Goal: Communication & Community: Answer question/provide support

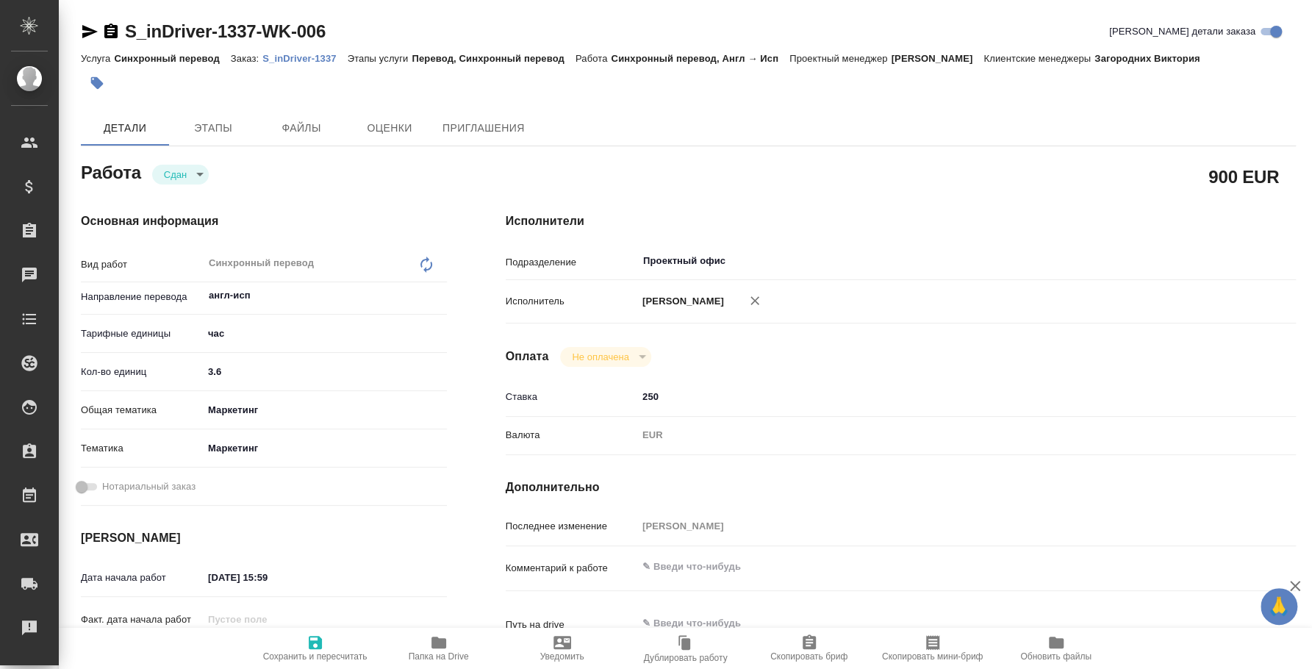
type textarea "x"
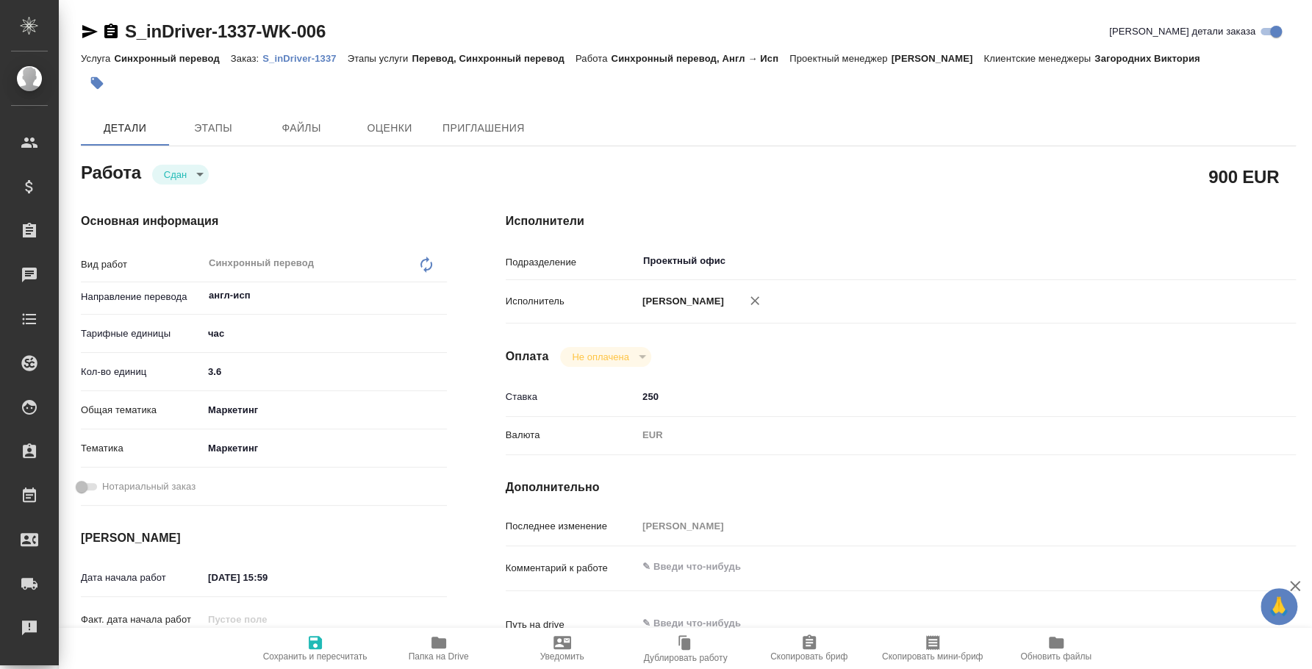
type textarea "x"
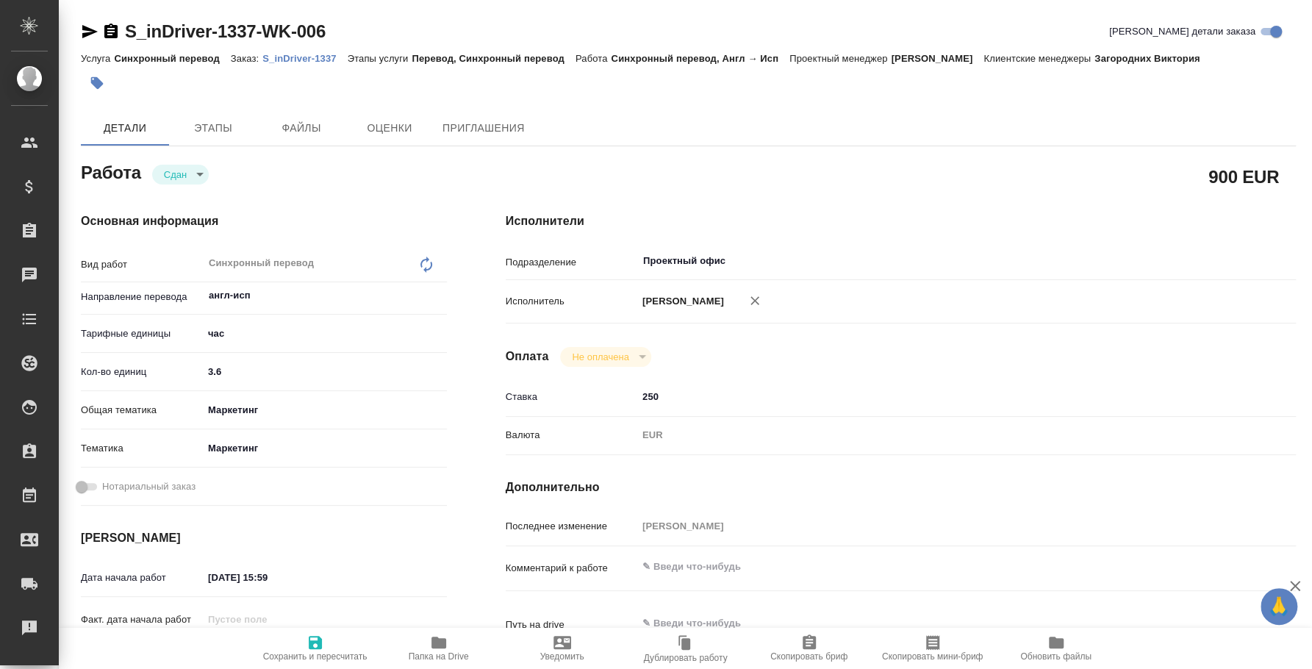
type textarea "x"
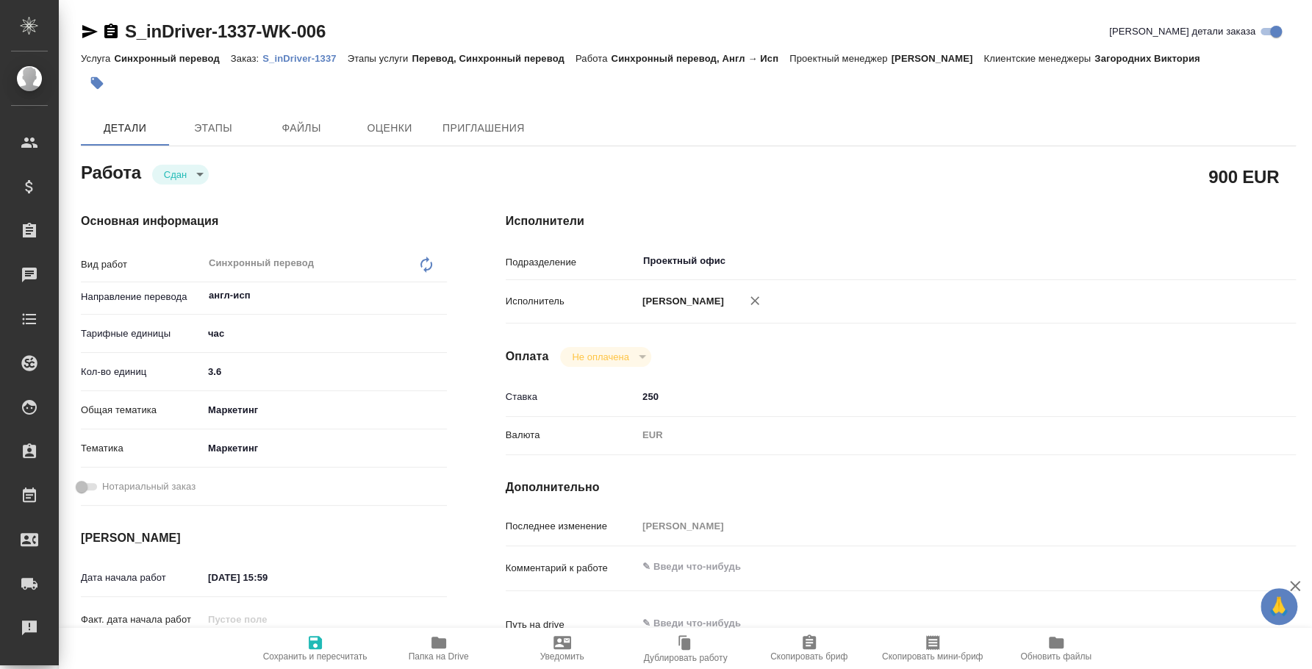
click at [739, 98] on div at bounding box center [486, 83] width 810 height 32
type textarea "x"
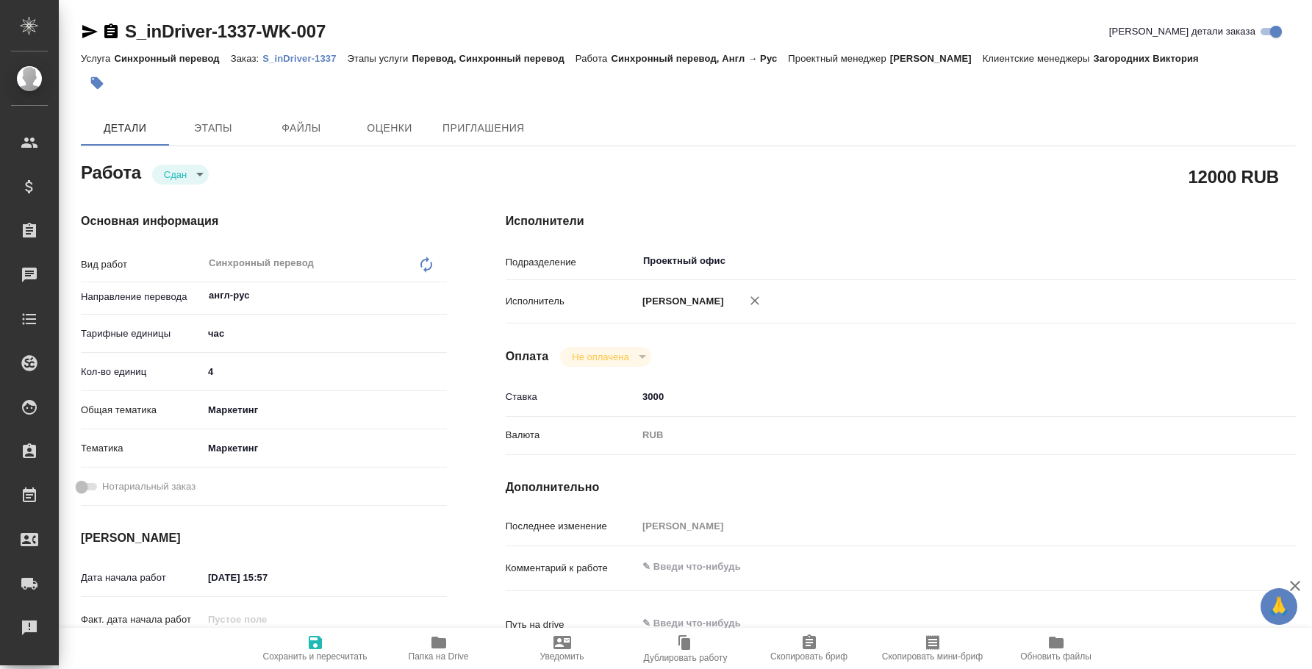
type textarea "x"
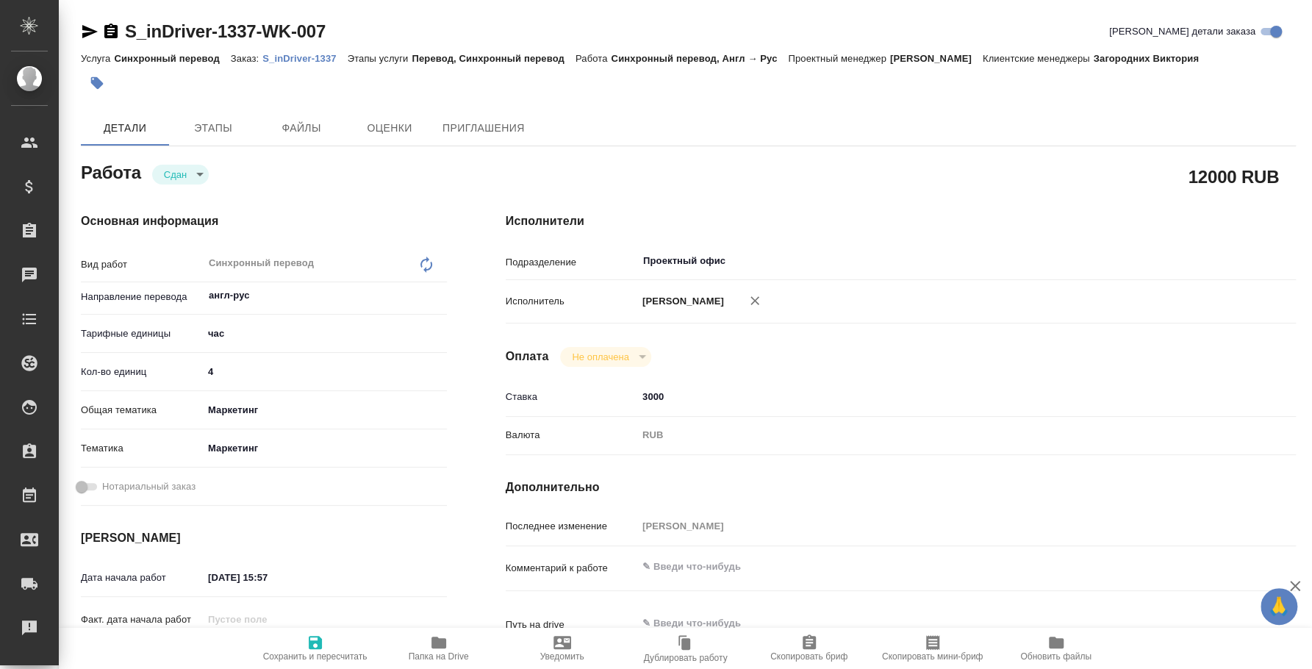
type textarea "x"
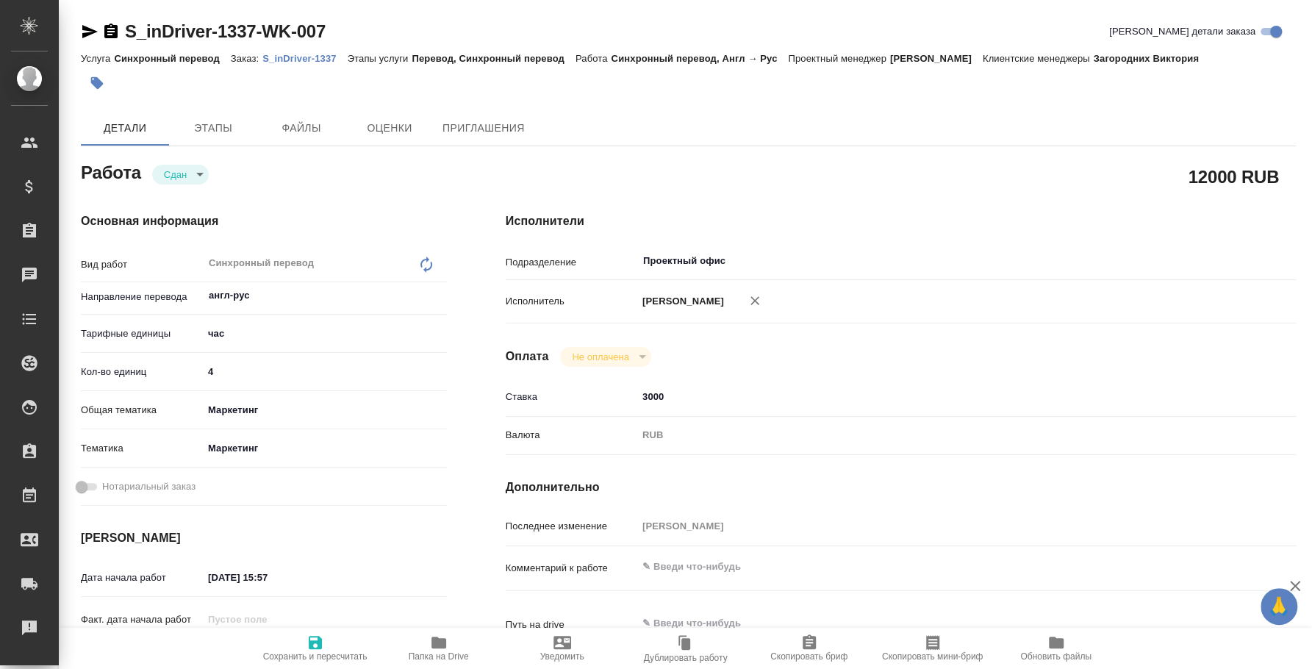
type textarea "x"
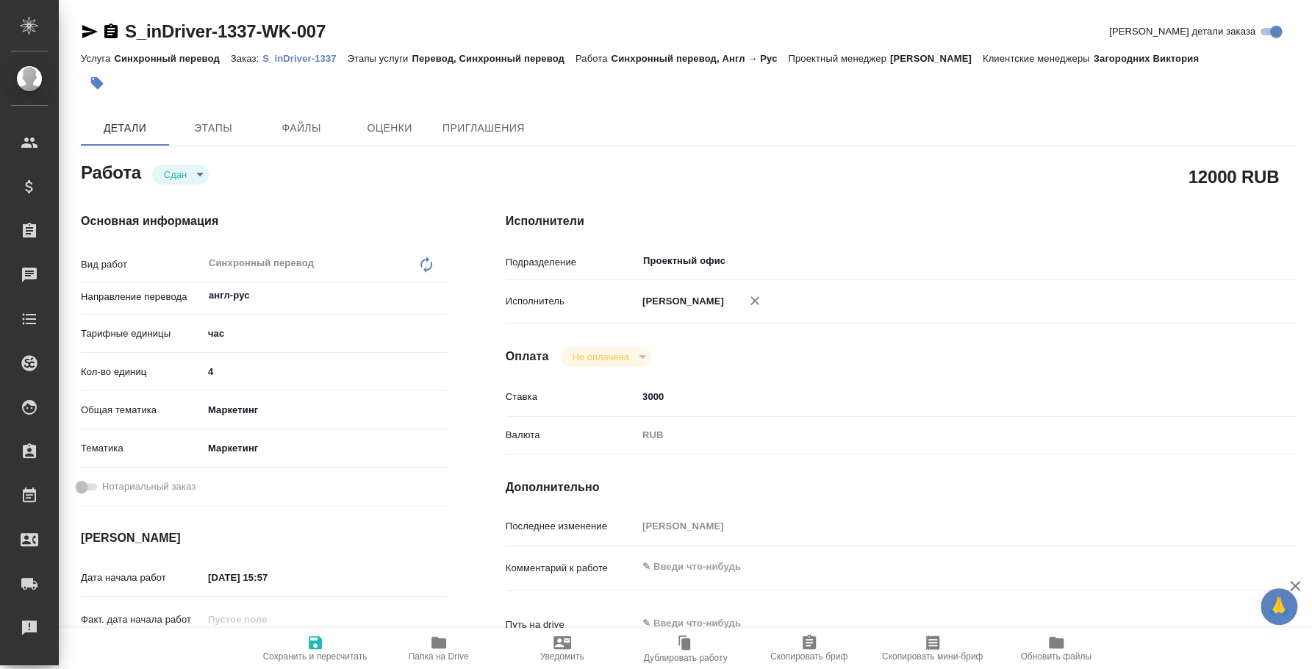
type textarea "x"
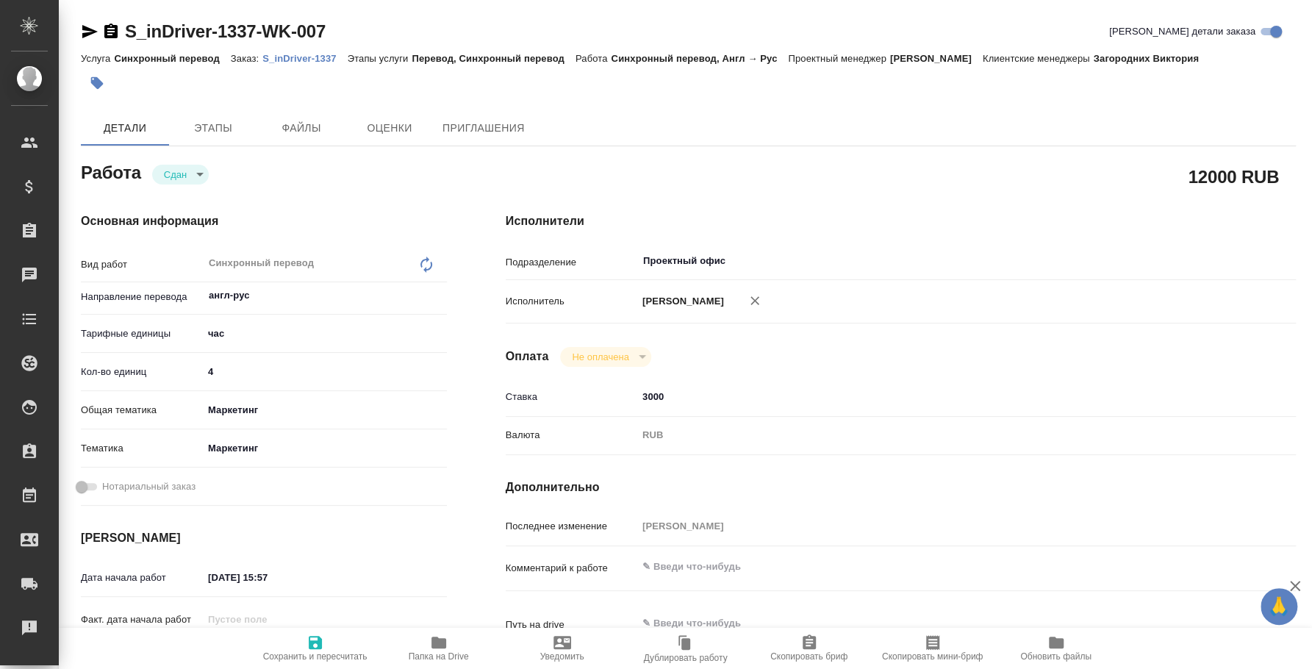
type textarea "x"
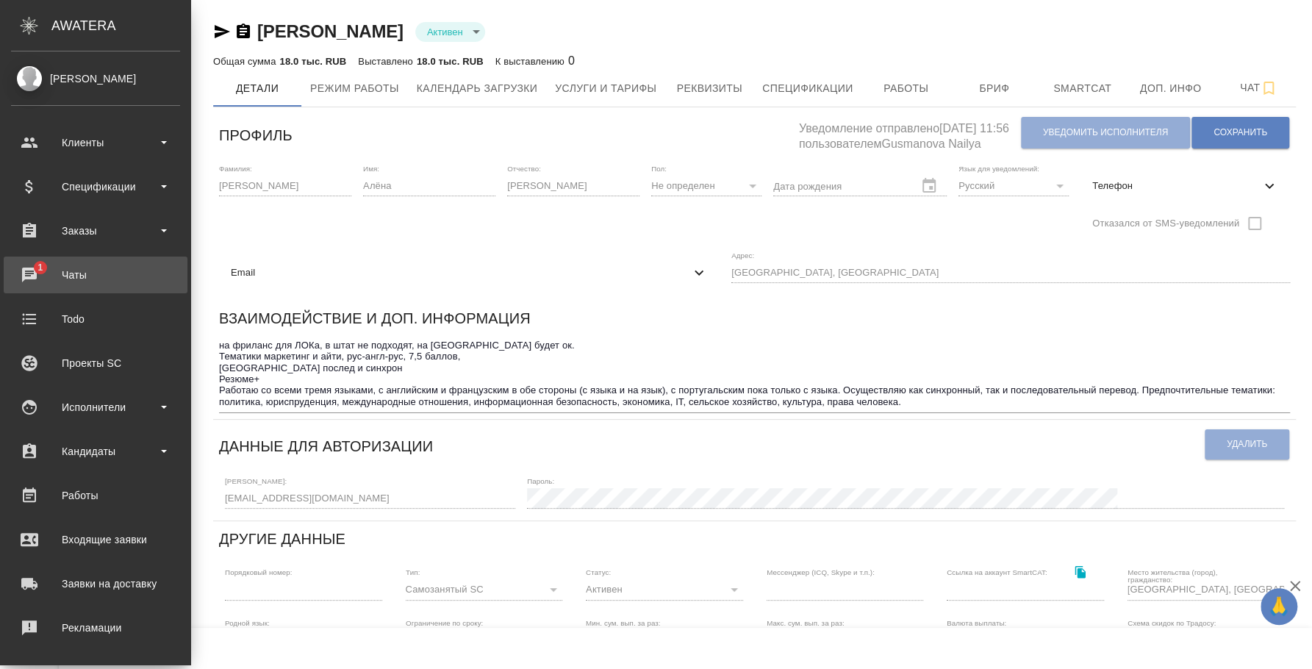
click at [32, 276] on div "Чаты" at bounding box center [95, 275] width 169 height 22
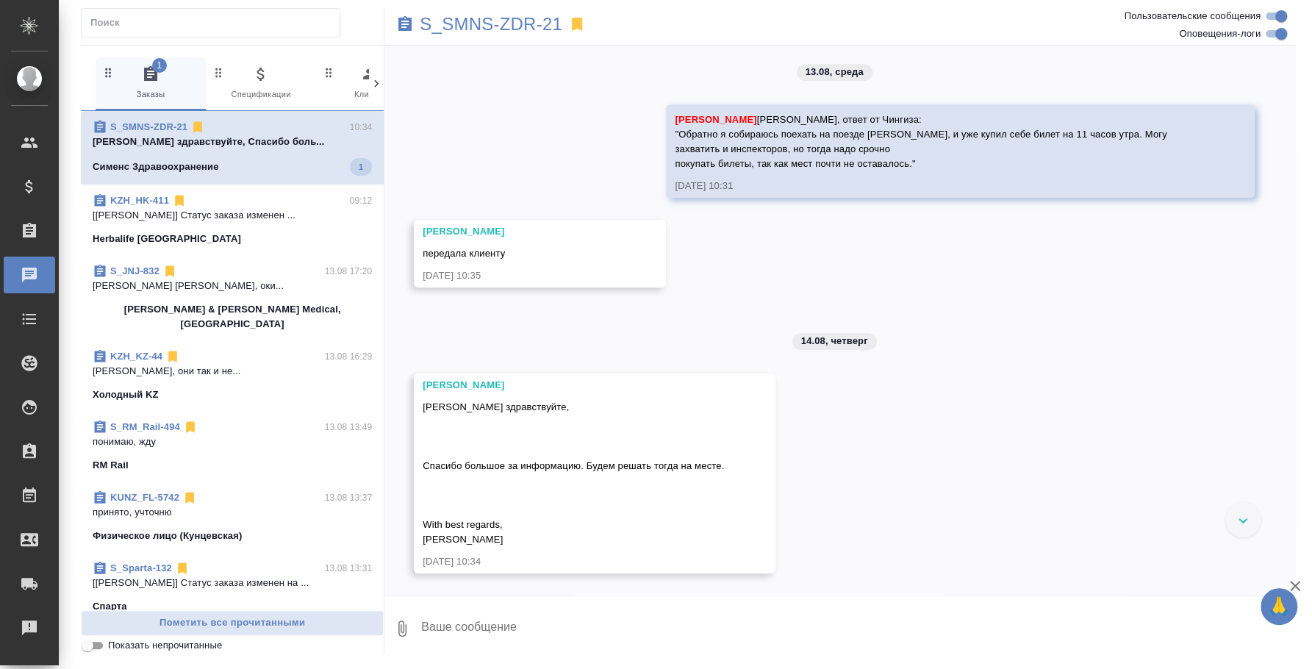
scroll to position [8654, 0]
click at [609, 617] on textarea at bounding box center [858, 628] width 876 height 50
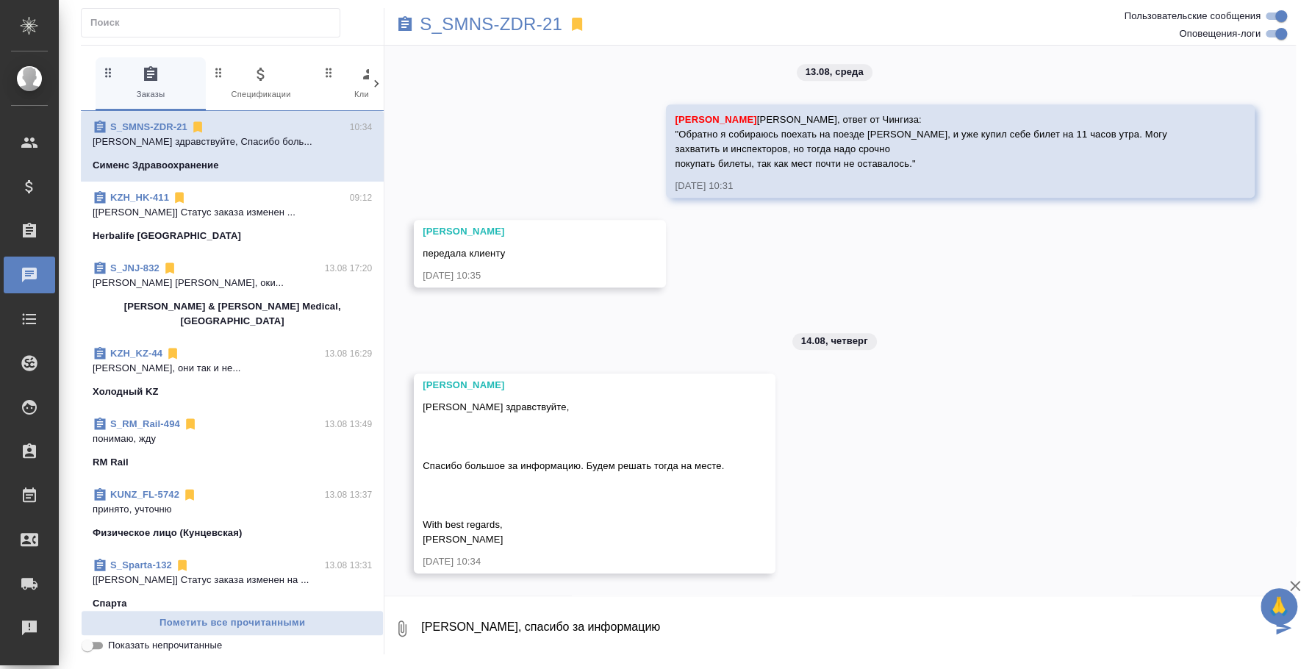
type textarea "[PERSON_NAME], спасибо за информацию"
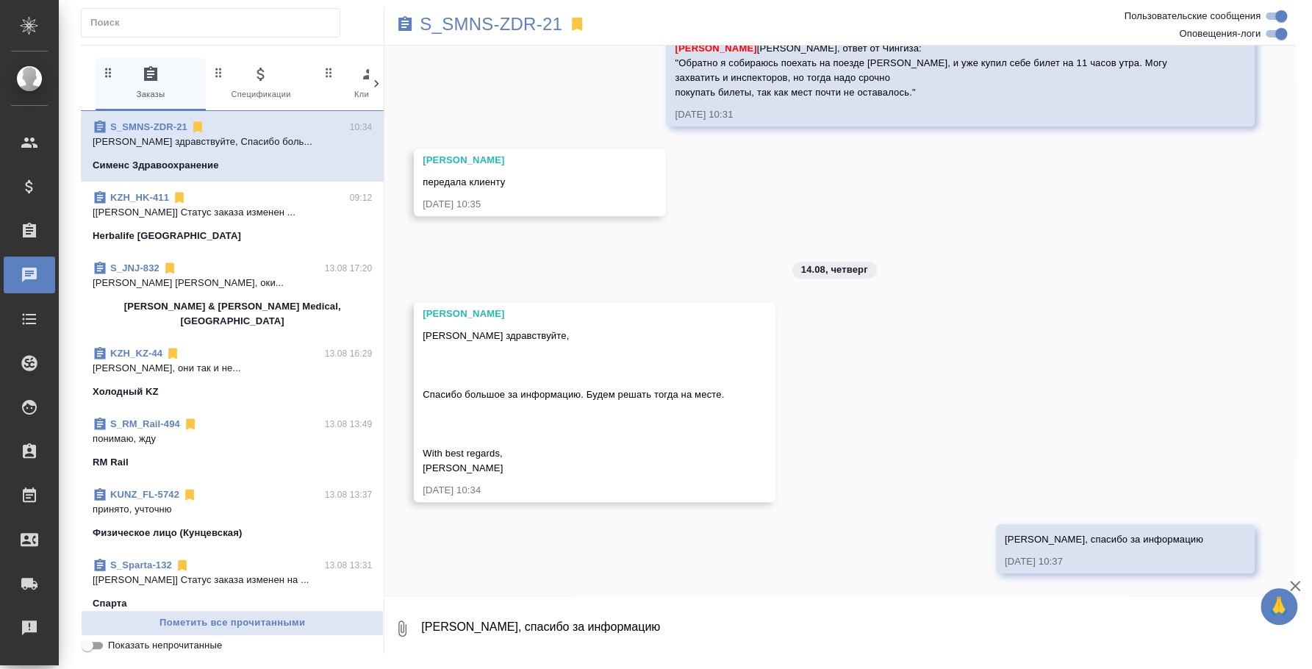
scroll to position [8725, 0]
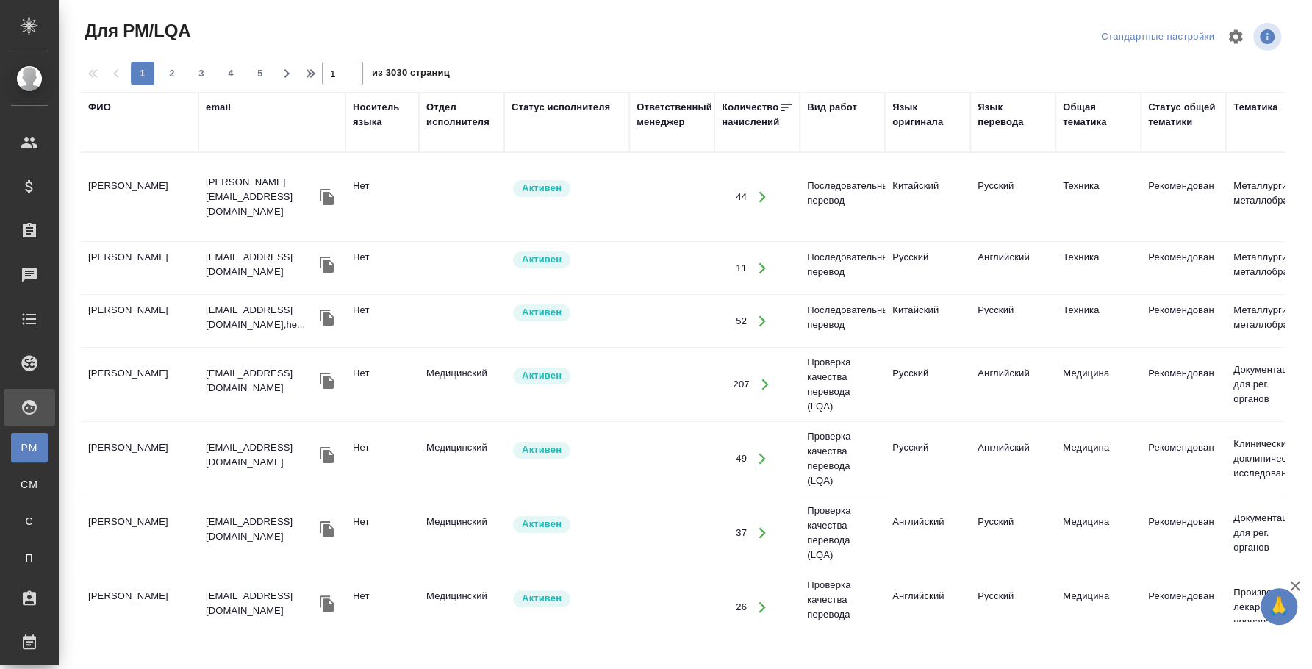
click at [107, 107] on div "ФИО" at bounding box center [99, 107] width 23 height 15
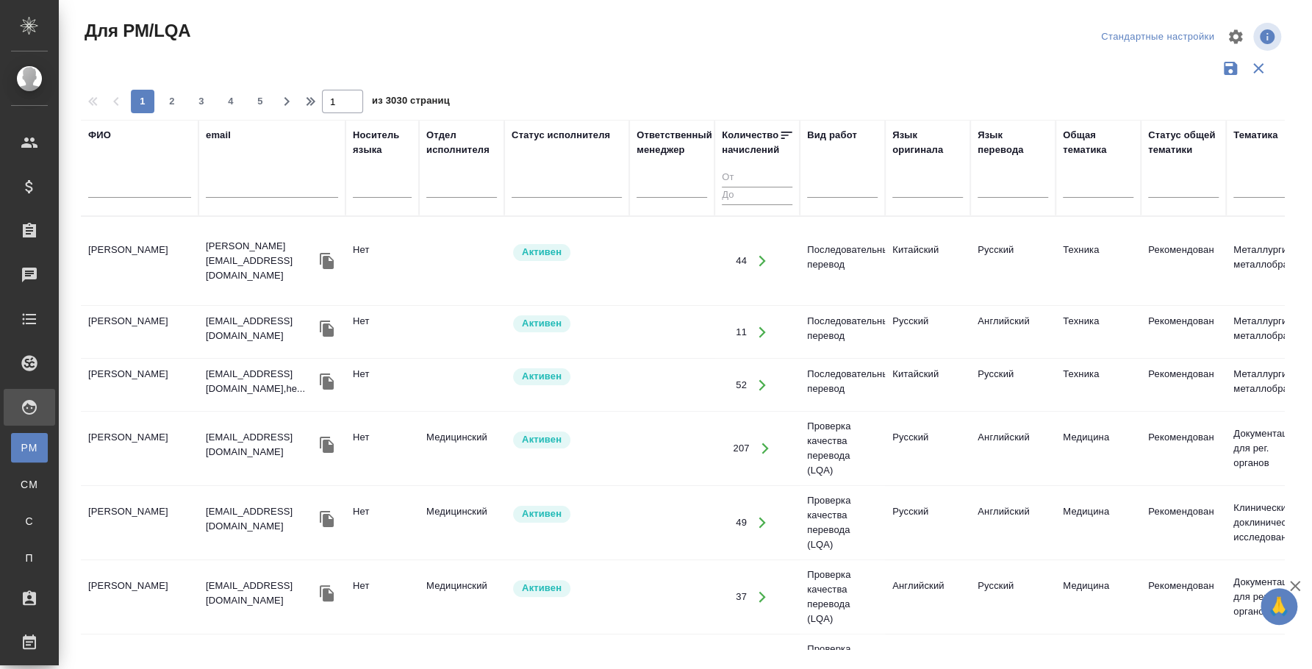
click at [123, 176] on div at bounding box center [139, 190] width 103 height 36
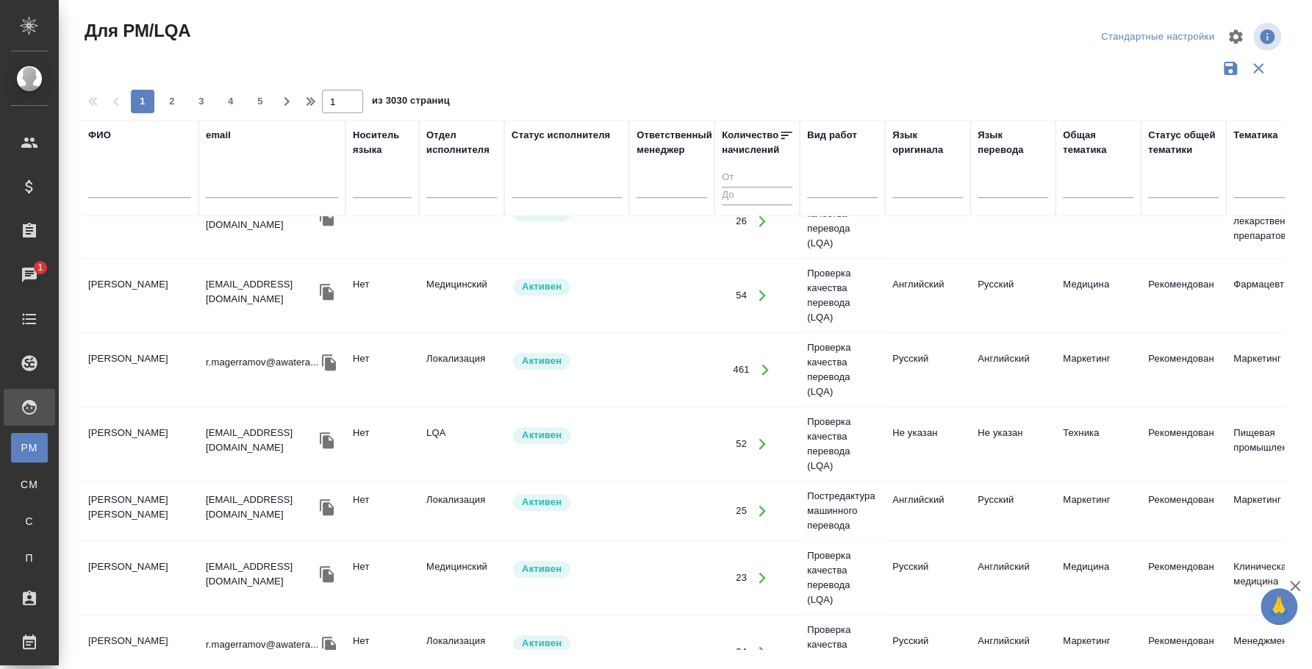
click at [143, 184] on input "text" at bounding box center [139, 188] width 103 height 18
type input "титова ольга"
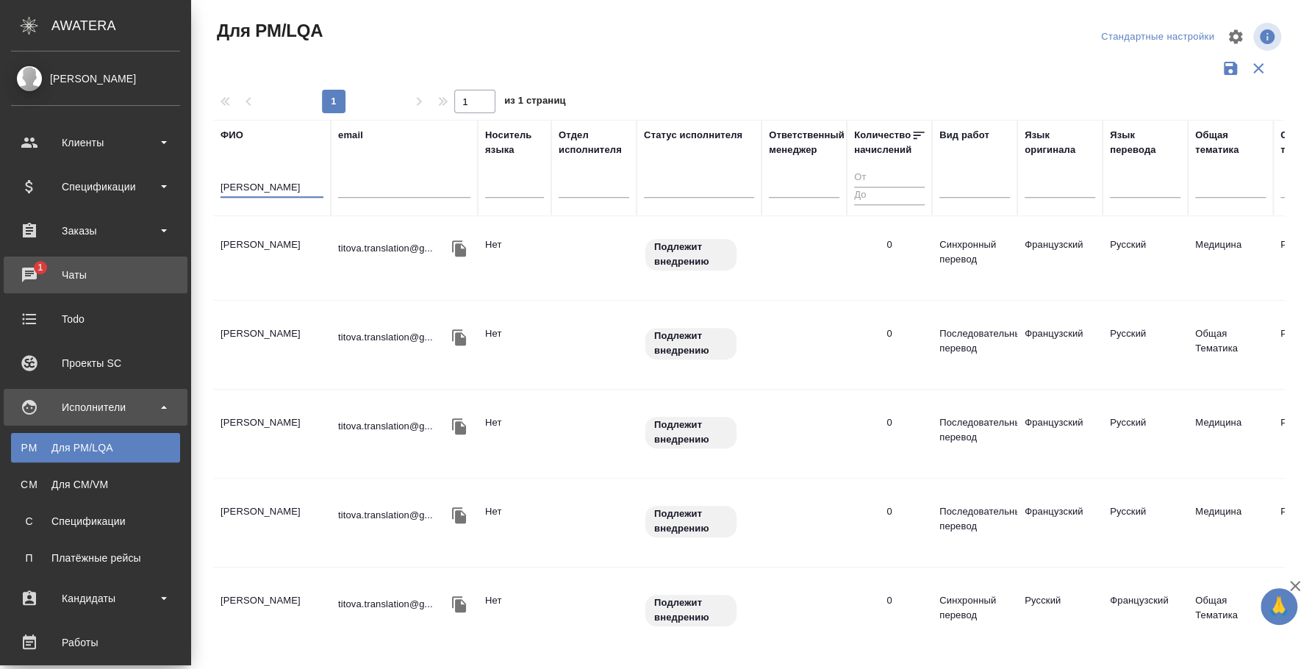
click at [39, 265] on div "Чаты" at bounding box center [95, 275] width 169 height 22
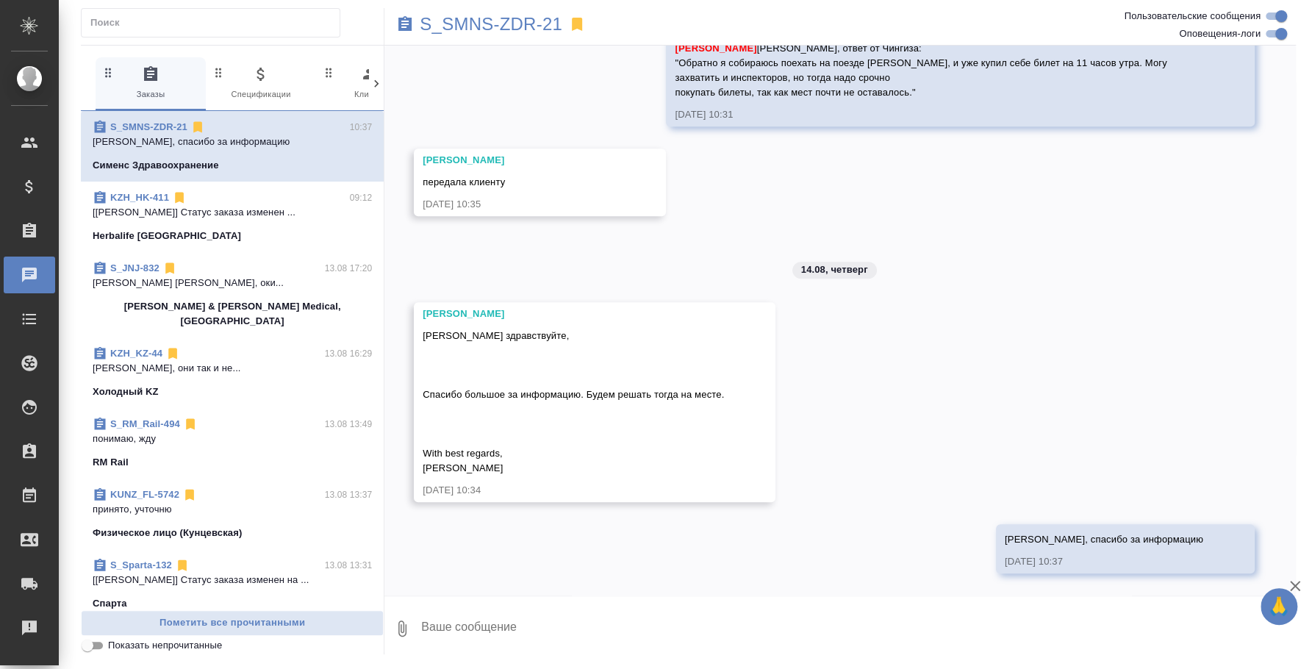
scroll to position [8725, 0]
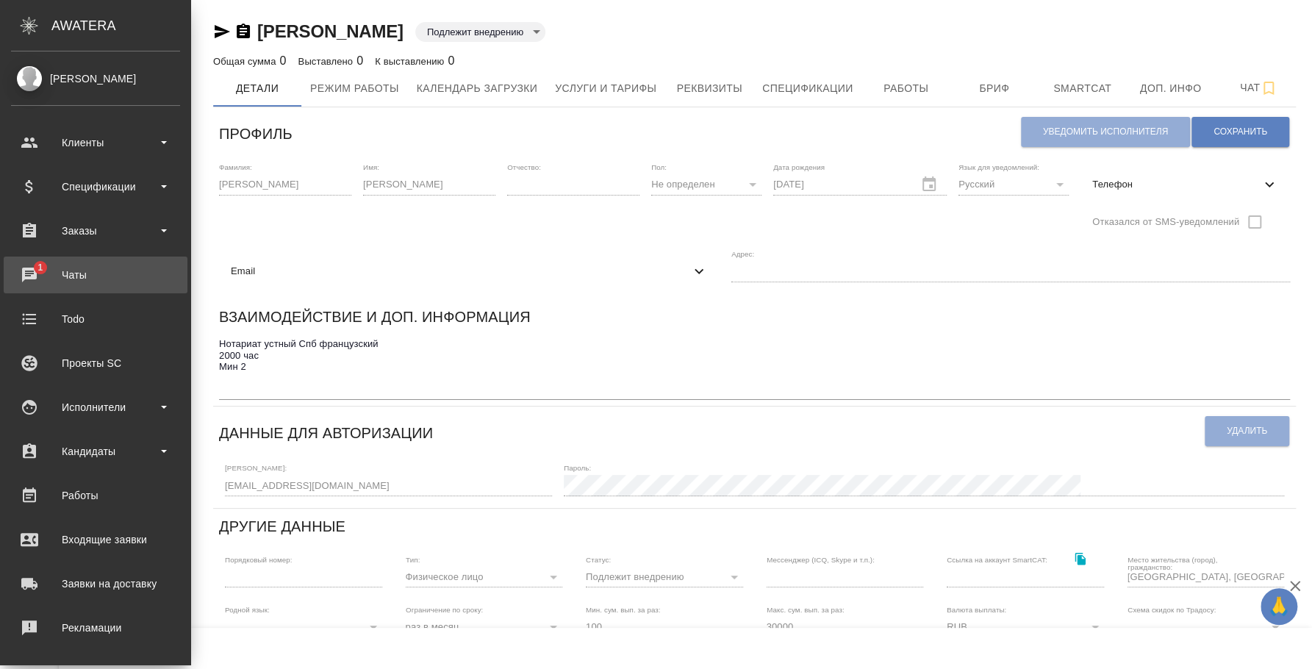
click at [48, 262] on span "1" at bounding box center [40, 267] width 23 height 15
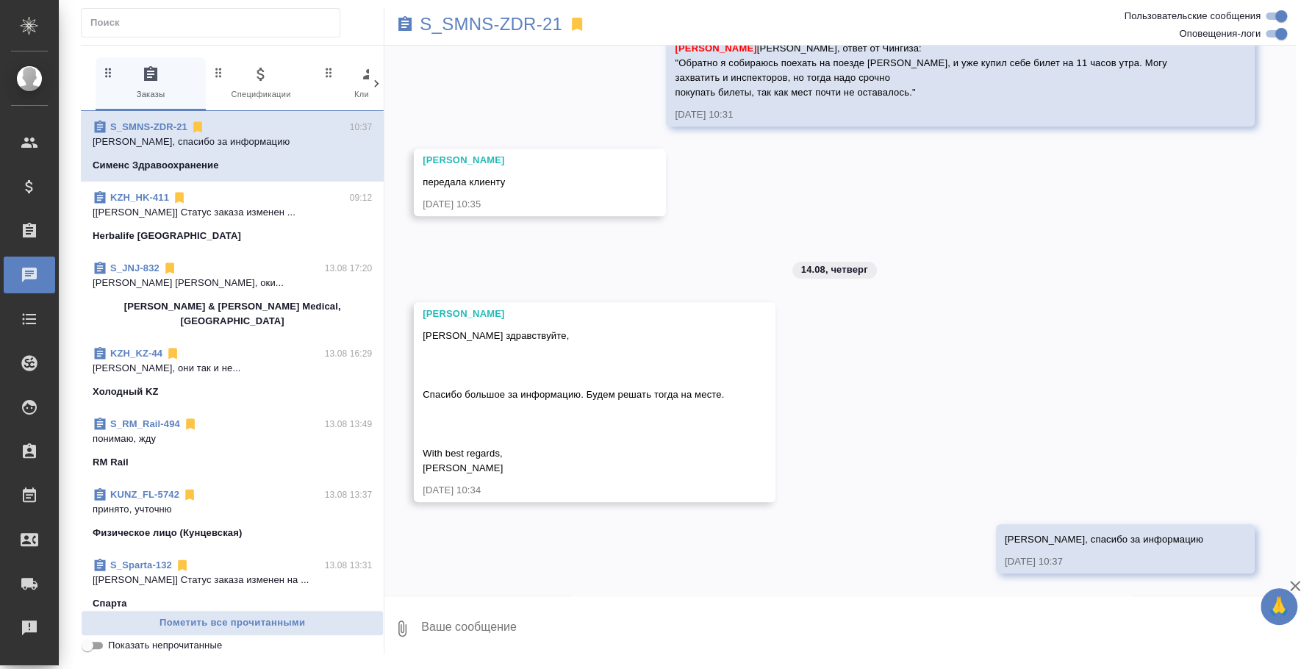
scroll to position [183, 0]
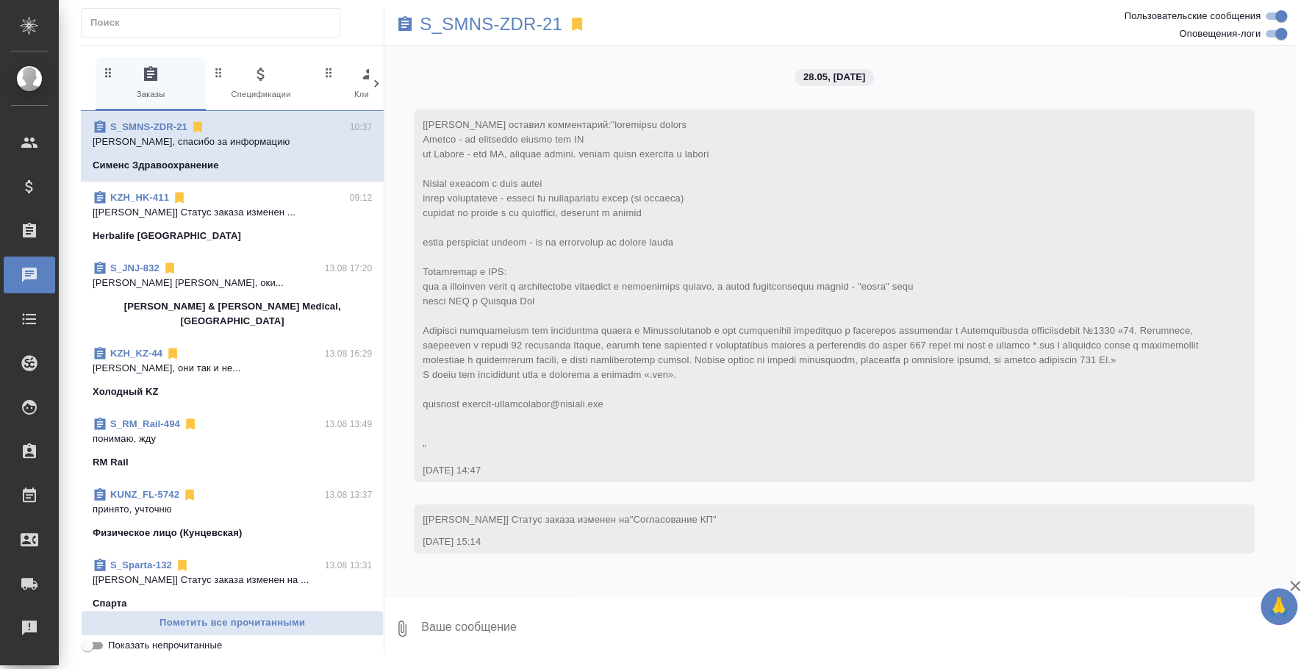
scroll to position [8725, 0]
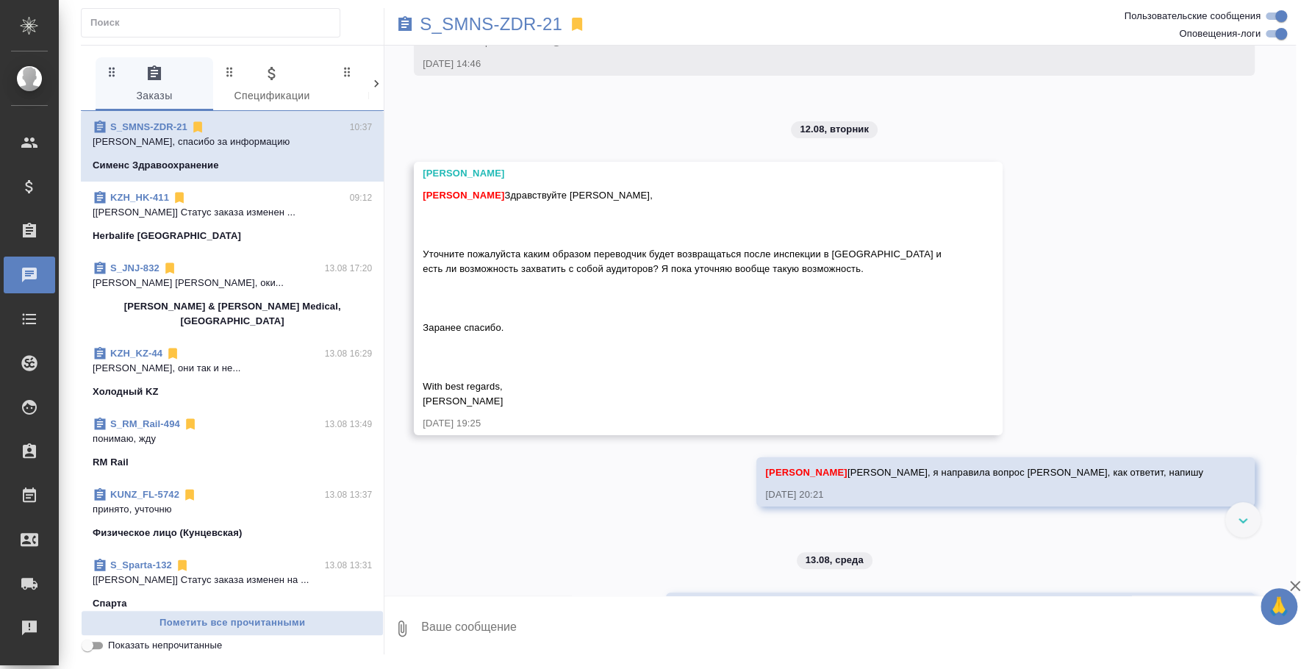
scroll to position [8479, 0]
